Goal: Task Accomplishment & Management: Manage account settings

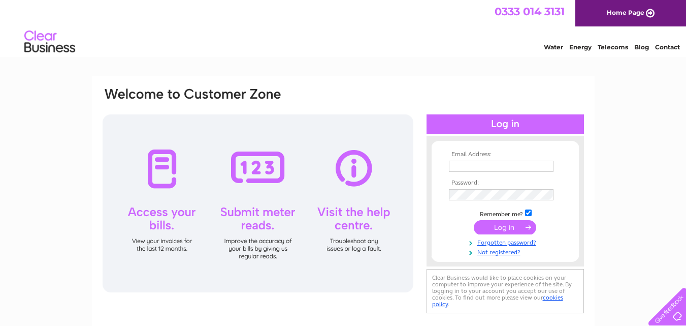
type input "[EMAIL_ADDRESS][DOMAIN_NAME]"
click at [502, 228] on input "submit" at bounding box center [505, 227] width 62 height 14
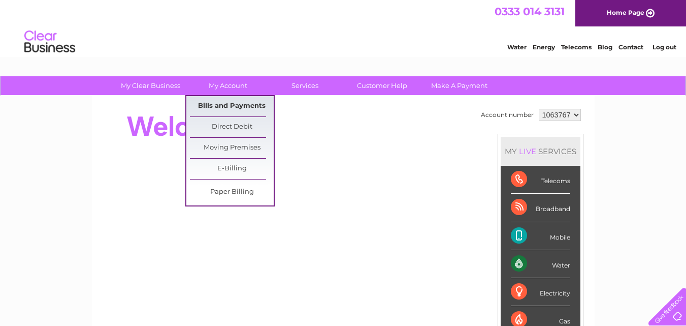
click at [226, 107] on link "Bills and Payments" at bounding box center [232, 106] width 84 height 20
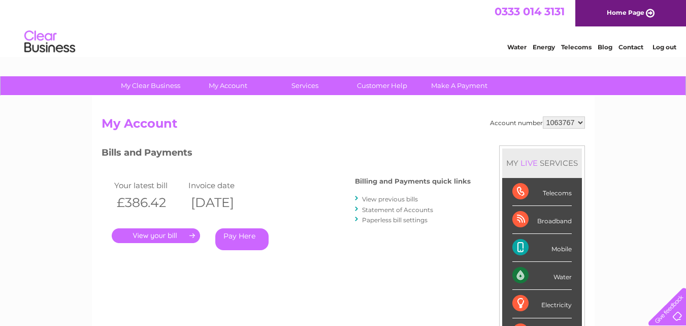
click at [143, 233] on link "." at bounding box center [156, 235] width 88 height 15
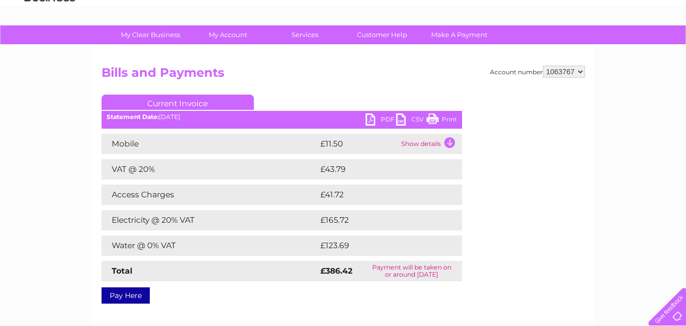
scroll to position [102, 0]
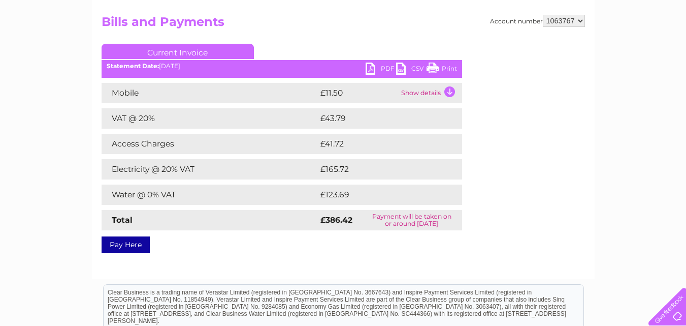
click at [371, 66] on link "PDF" at bounding box center [381, 69] width 30 height 15
